Goal: Transaction & Acquisition: Purchase product/service

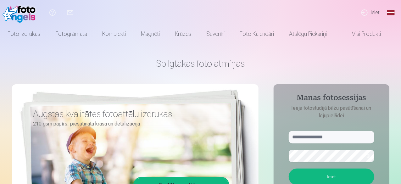
click at [388, 12] on link "Global" at bounding box center [390, 12] width 13 height 25
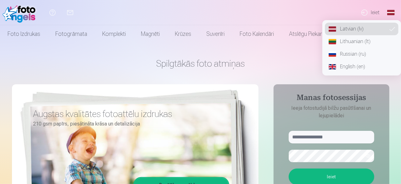
click at [351, 54] on link "Russian (ru)" at bounding box center [362, 54] width 74 height 13
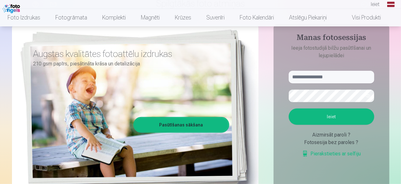
scroll to position [63, 0]
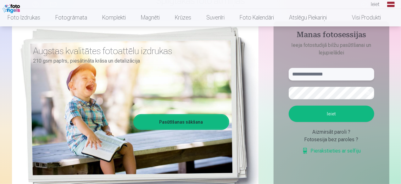
drag, startPoint x: 297, startPoint y: 74, endPoint x: 301, endPoint y: 71, distance: 5.7
click at [297, 74] on input "text" at bounding box center [331, 74] width 85 height 13
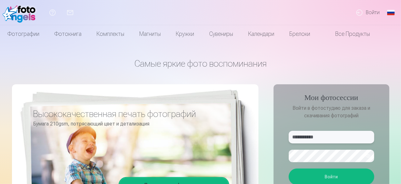
type input "**********"
click at [333, 175] on button "Войти" at bounding box center [331, 176] width 85 height 16
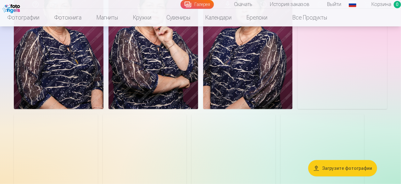
scroll to position [63, 0]
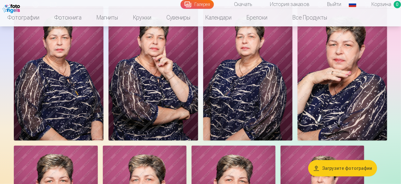
click at [84, 107] on img at bounding box center [59, 73] width 90 height 134
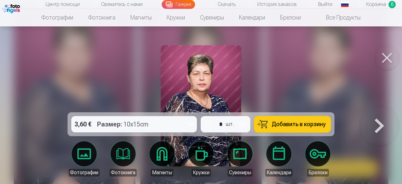
click at [21, 108] on div at bounding box center [201, 92] width 402 height 184
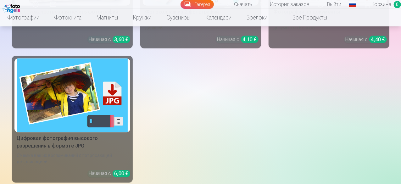
scroll to position [409, 0]
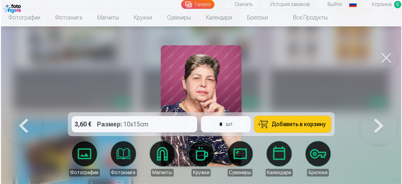
scroll to position [409, 0]
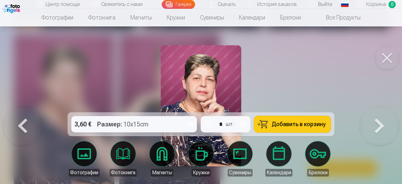
click at [191, 124] on icon at bounding box center [192, 124] width 6 height 3
click at [191, 124] on icon at bounding box center [191, 124] width 10 height 10
click at [289, 125] on span "Добавить в корзину" at bounding box center [299, 124] width 54 height 6
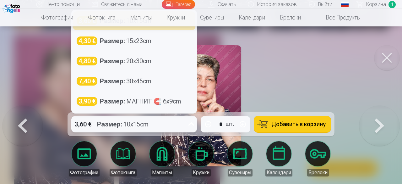
click at [192, 124] on icon at bounding box center [191, 124] width 10 height 10
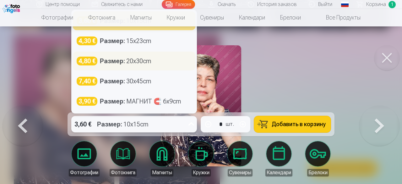
drag, startPoint x: 187, startPoint y: 40, endPoint x: 182, endPoint y: 52, distance: 13.8
click at [182, 53] on div "3,60 € Размер : 10x15cm 4,30 € Размер : 15x23cm 4,80 € Размер : 20x30cm 7,40 € …" at bounding box center [134, 61] width 125 height 103
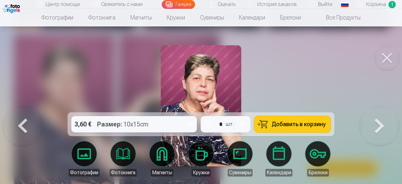
click at [36, 58] on div at bounding box center [201, 92] width 402 height 184
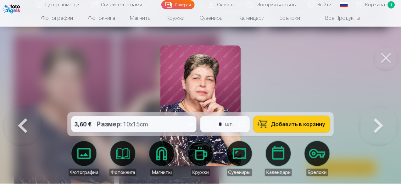
scroll to position [409, 0]
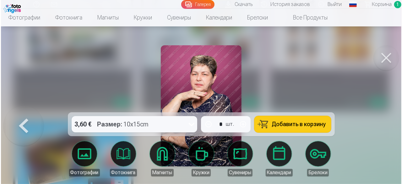
scroll to position [409, 0]
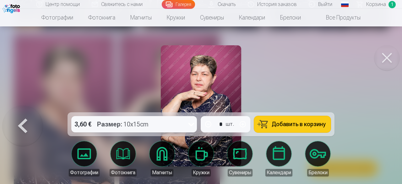
click at [23, 106] on button at bounding box center [23, 106] width 40 height 0
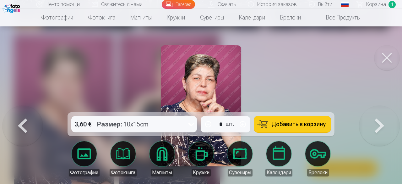
click at [377, 106] on button at bounding box center [380, 106] width 40 height 0
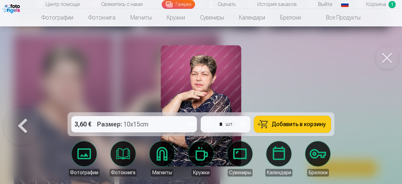
click at [300, 124] on span "Добавить в корзину" at bounding box center [299, 124] width 54 height 6
click at [389, 57] on button at bounding box center [387, 57] width 25 height 25
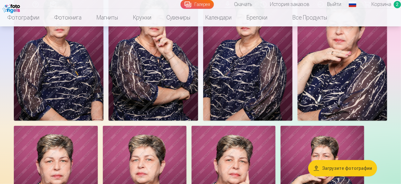
scroll to position [63, 0]
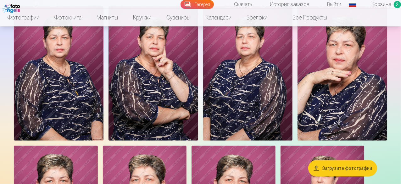
click at [79, 114] on img at bounding box center [59, 73] width 90 height 134
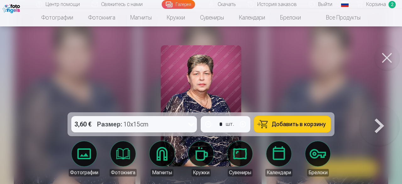
click at [301, 123] on span "Добавить в корзину" at bounding box center [299, 124] width 54 height 6
click at [385, 57] on button at bounding box center [387, 57] width 25 height 25
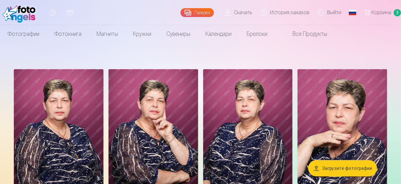
click at [332, 168] on button "Загрузите фотографии" at bounding box center [342, 168] width 69 height 16
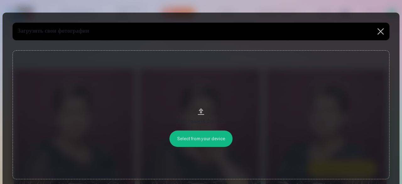
click at [381, 31] on button at bounding box center [381, 32] width 18 height 18
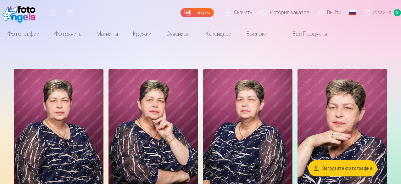
click at [334, 33] on link "Все продукты" at bounding box center [305, 34] width 60 height 18
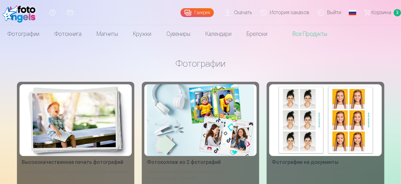
click at [378, 12] on span "Корзина" at bounding box center [381, 13] width 20 height 8
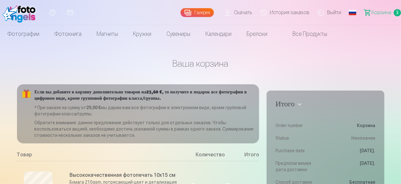
click at [322, 12] on link "Выйти" at bounding box center [330, 12] width 32 height 25
